Goal: Entertainment & Leisure: Consume media (video, audio)

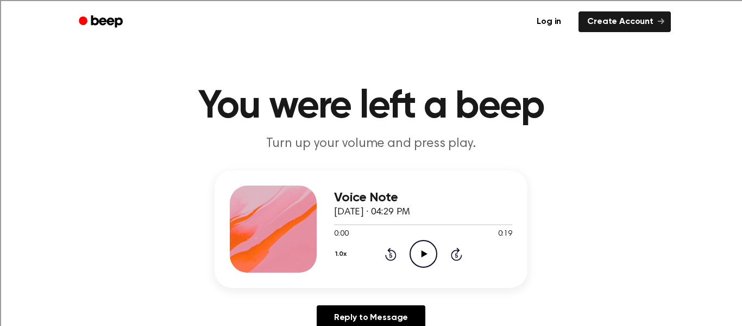
click at [417, 257] on icon "Play Audio" at bounding box center [424, 254] width 28 height 28
click at [435, 247] on circle at bounding box center [423, 253] width 27 height 27
click at [422, 256] on icon at bounding box center [424, 253] width 6 height 7
click at [436, 241] on icon "Play Audio" at bounding box center [424, 254] width 28 height 28
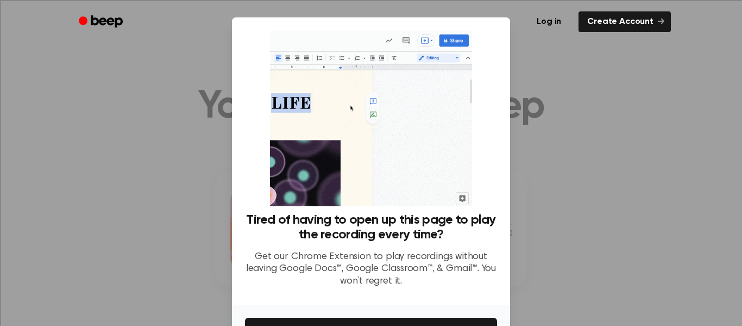
click at [590, 88] on div at bounding box center [371, 163] width 742 height 326
click at [421, 320] on button "Get It Now" at bounding box center [371, 329] width 252 height 24
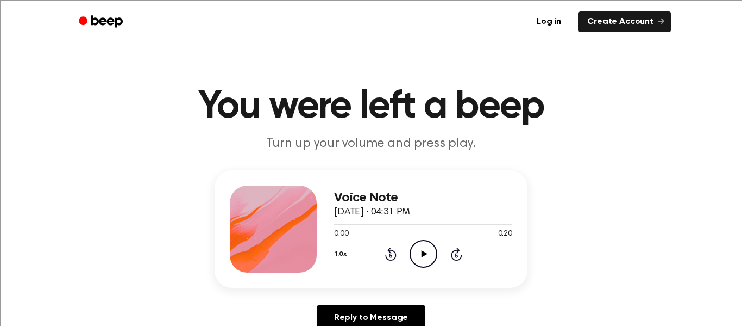
click at [427, 252] on icon "Play Audio" at bounding box center [424, 254] width 28 height 28
click at [426, 248] on icon "Play Audio" at bounding box center [424, 254] width 28 height 28
click at [420, 251] on icon "Play Audio" at bounding box center [424, 254] width 28 height 28
click at [427, 252] on icon "Play Audio" at bounding box center [424, 254] width 28 height 28
click at [421, 257] on icon "Play Audio" at bounding box center [424, 254] width 28 height 28
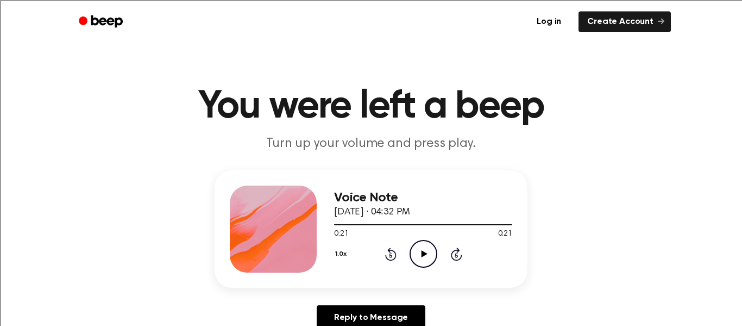
click at [424, 255] on icon at bounding box center [424, 253] width 6 height 7
click at [428, 256] on icon "Play Audio" at bounding box center [424, 254] width 28 height 28
click at [446, 246] on div "1.0x Rewind 5 seconds Play Audio Skip 5 seconds" at bounding box center [423, 254] width 178 height 28
click at [432, 258] on icon "Play Audio" at bounding box center [424, 254] width 28 height 28
click at [441, 254] on div "1.0x Rewind 5 seconds Play Audio Skip 5 seconds" at bounding box center [423, 254] width 178 height 28
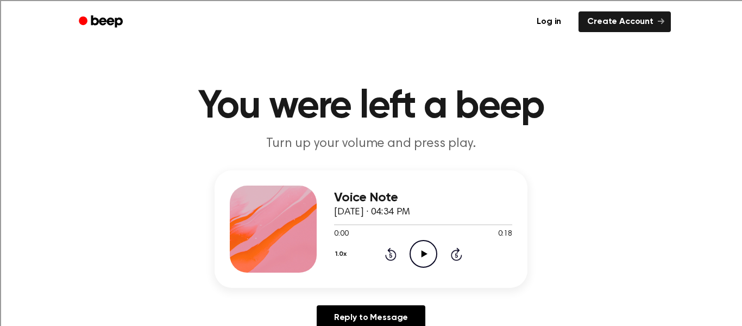
click at [411, 251] on icon "Play Audio" at bounding box center [424, 254] width 28 height 28
click at [420, 256] on icon "Play Audio" at bounding box center [424, 254] width 28 height 28
click at [415, 248] on icon "Play Audio" at bounding box center [424, 254] width 28 height 28
click at [433, 253] on icon "Play Audio" at bounding box center [424, 254] width 28 height 28
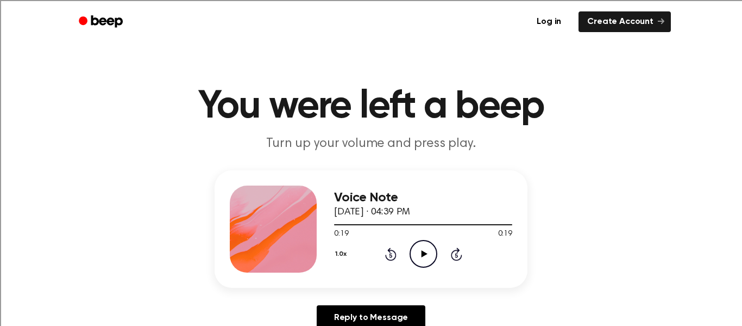
click at [430, 259] on icon "Play Audio" at bounding box center [424, 254] width 28 height 28
